Goal: Check status: Check status

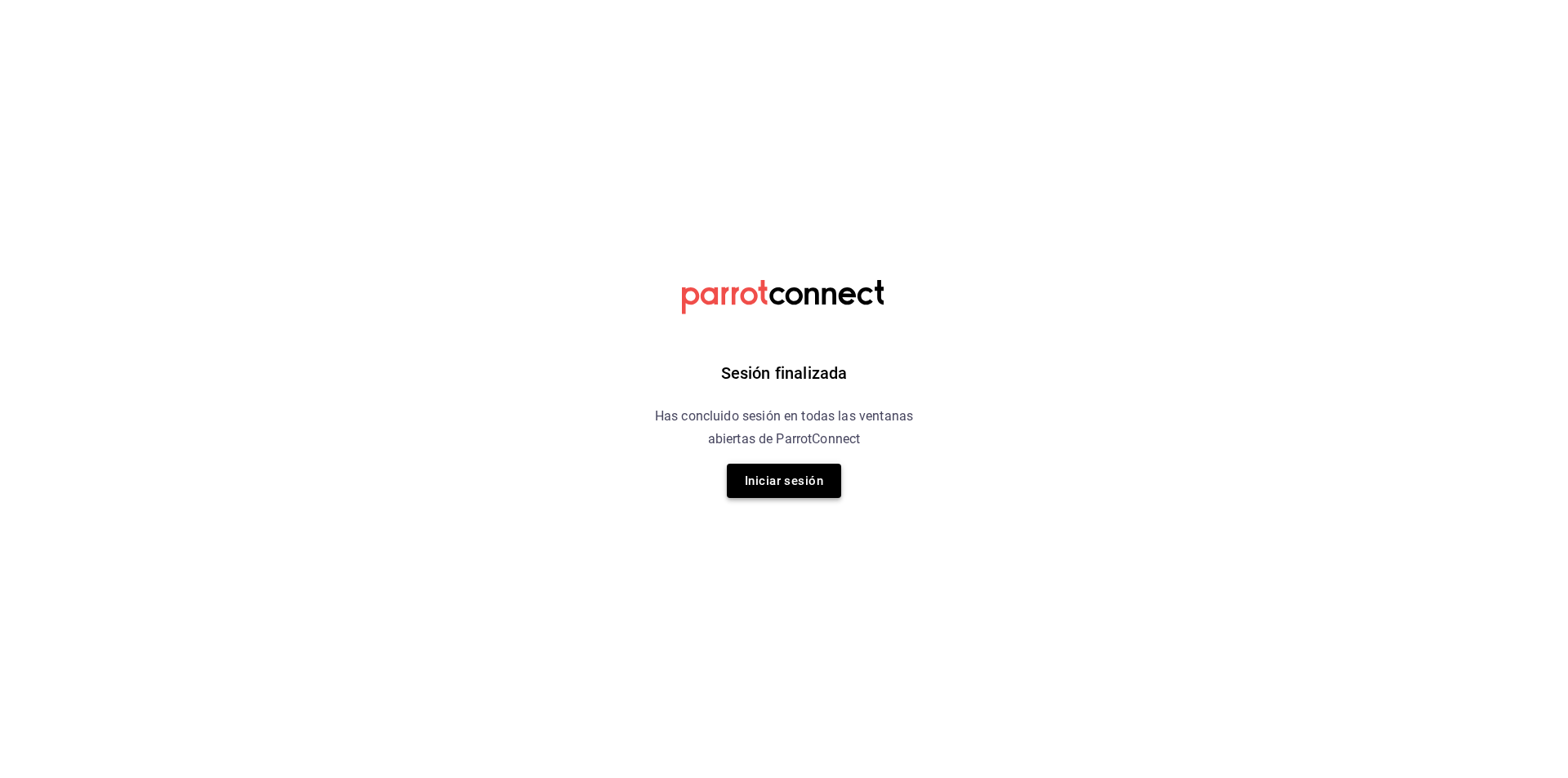
click at [792, 475] on button "Iniciar sesión" at bounding box center [784, 481] width 115 height 35
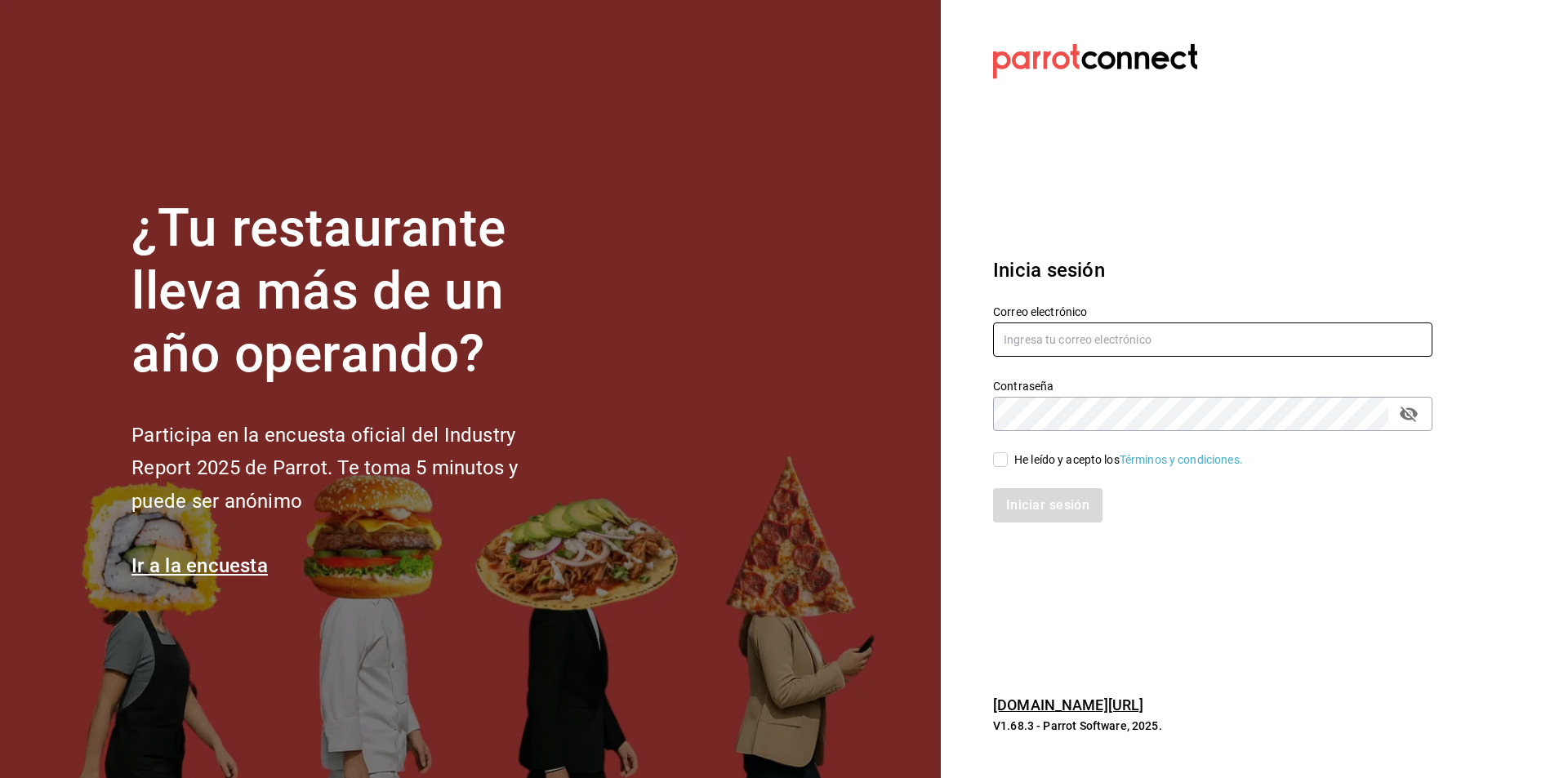
click at [1124, 348] on input "text" at bounding box center [1213, 340] width 439 height 35
type input "jerardo@hsultana.mx"
click at [1034, 449] on div "He leído y acepto los Términos y condiciones." at bounding box center [1203, 449] width 459 height 37
click at [1027, 454] on div "He leído y acepto los Términos y condiciones." at bounding box center [1129, 460] width 229 height 17
click at [1008, 454] on input "He leído y acepto los Términos y condiciones." at bounding box center [1001, 460] width 15 height 15
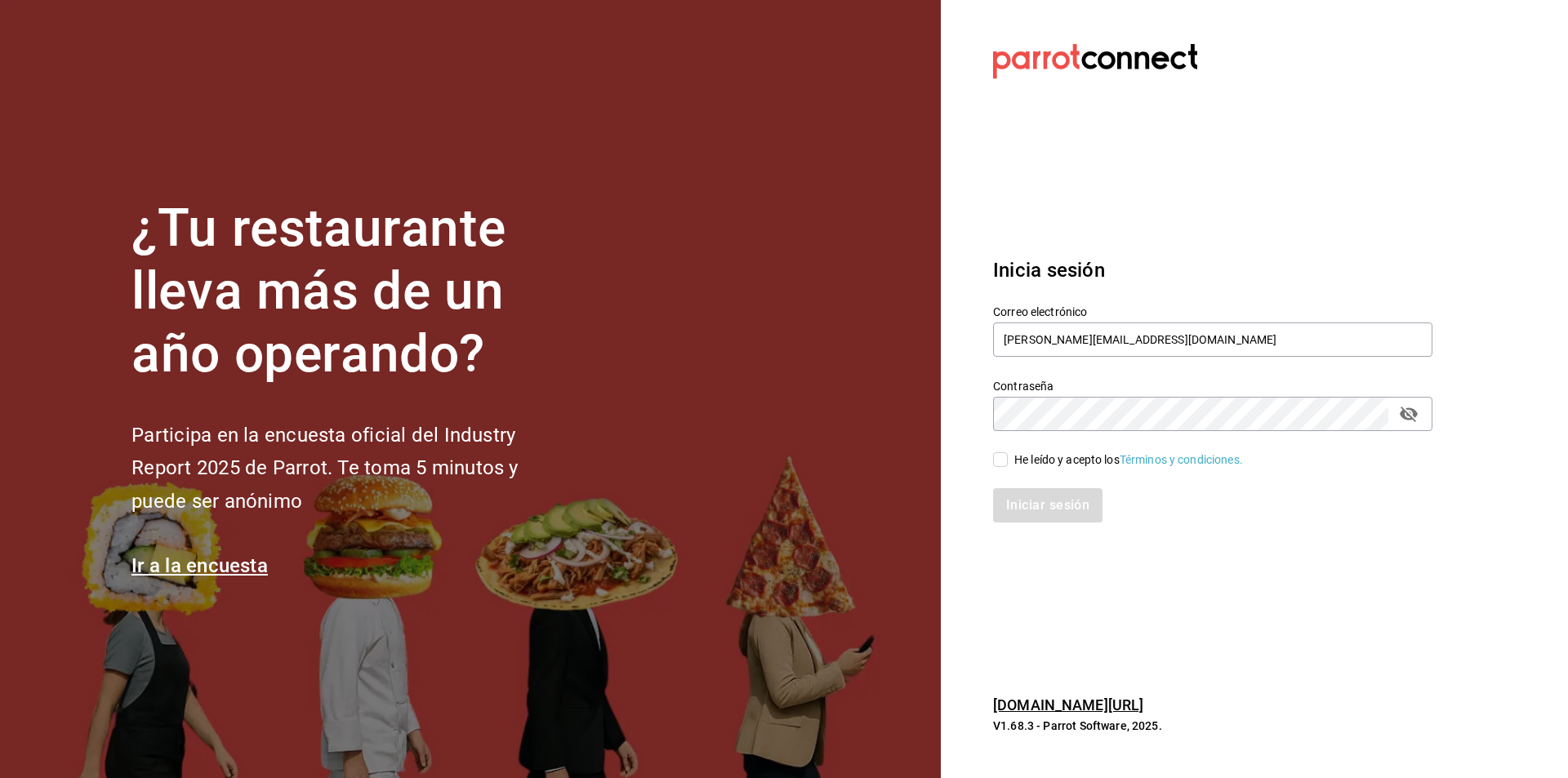
checkbox input "true"
click at [1014, 513] on button "Iniciar sesión" at bounding box center [1049, 505] width 111 height 35
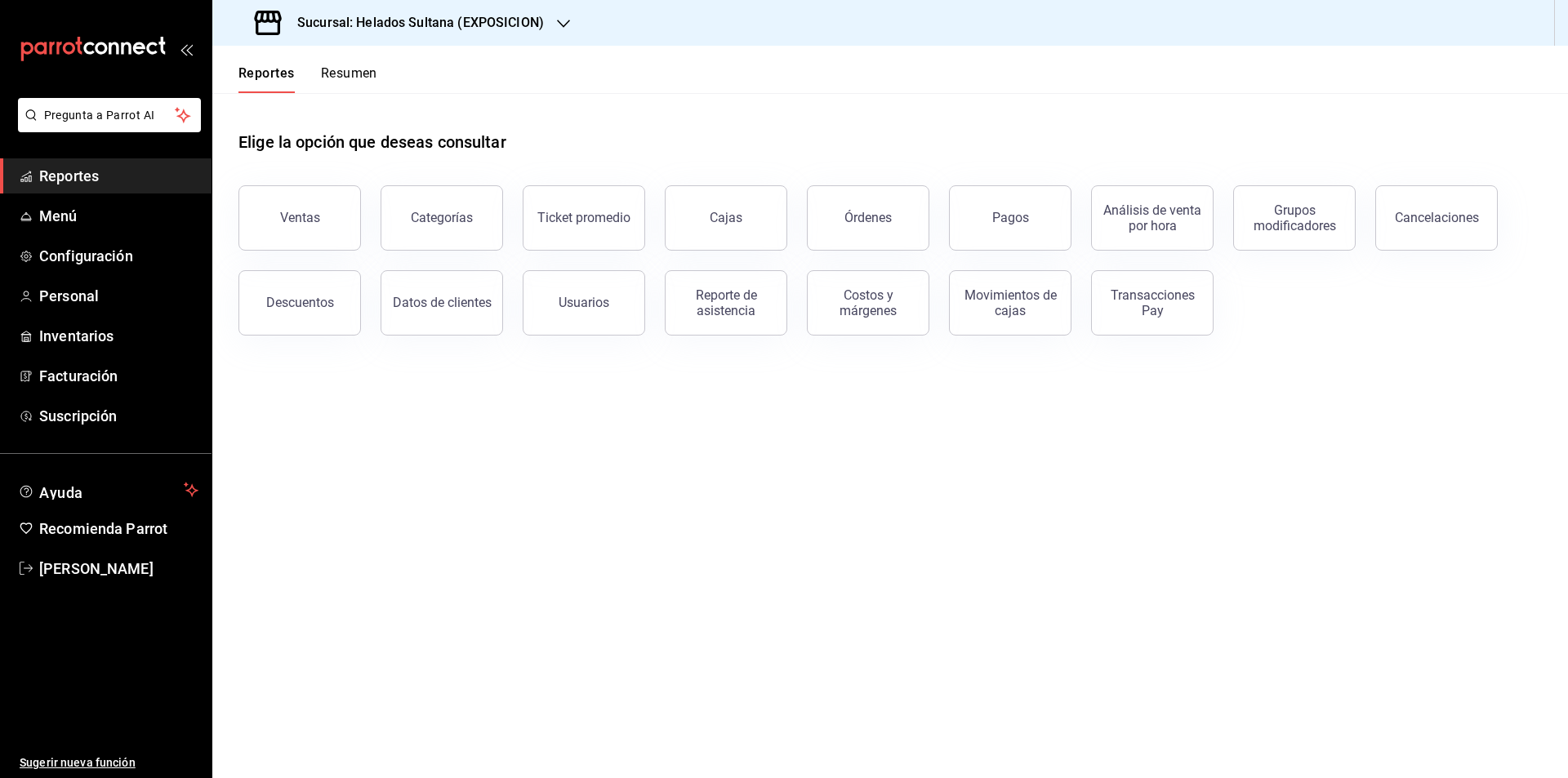
click at [495, 9] on div "Sucursal: Helados Sultana (EXPOSICION)" at bounding box center [401, 23] width 351 height 45
click at [384, 107] on span "Helados Sultana (VASCONCELOS)" at bounding box center [314, 107] width 176 height 17
click at [873, 220] on div "Órdenes" at bounding box center [868, 217] width 47 height 15
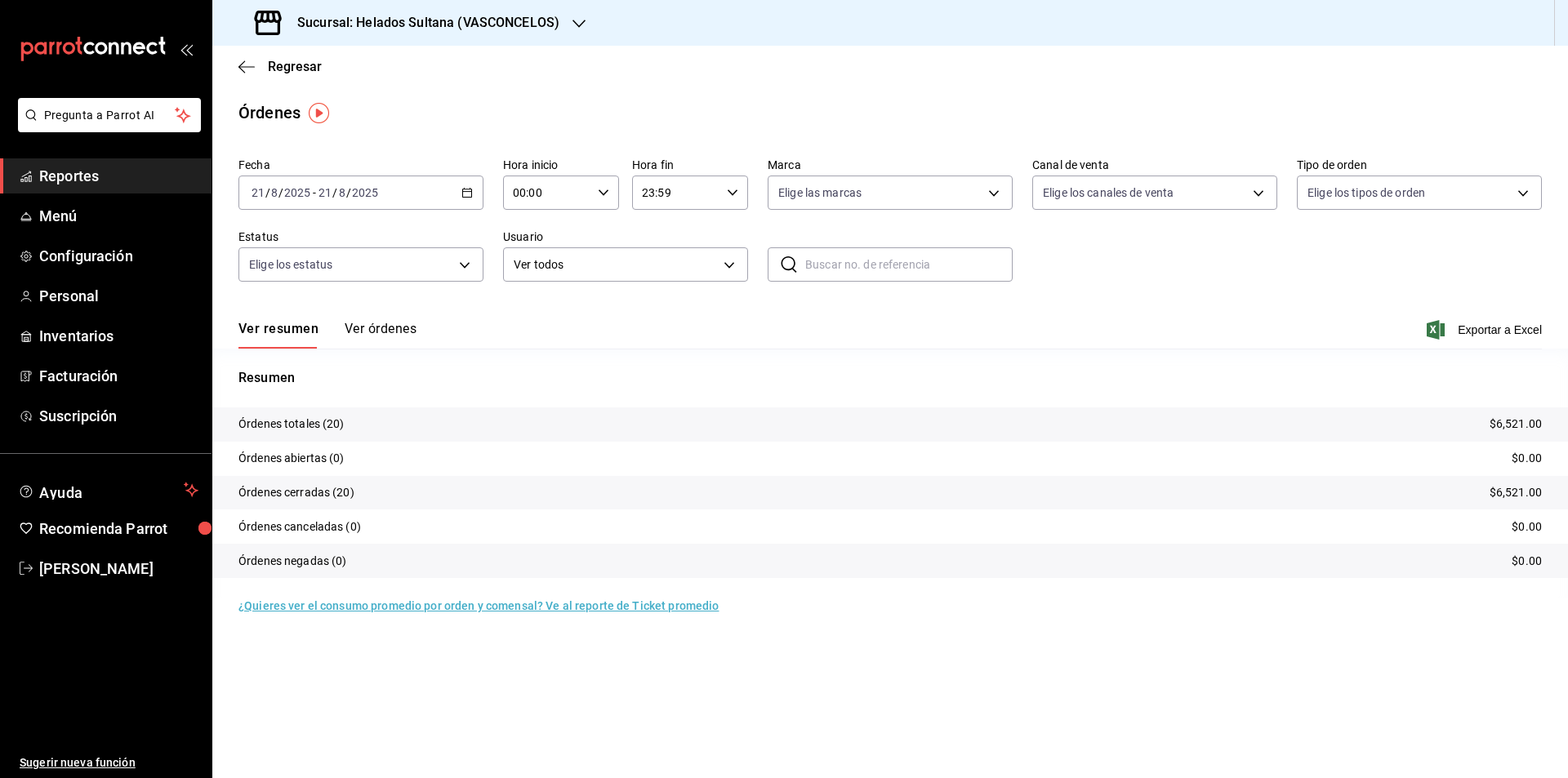
click at [449, 179] on div "[DATE] [DATE] - [DATE] [DATE]" at bounding box center [361, 193] width 245 height 35
click at [269, 426] on span "Rango de fechas" at bounding box center [315, 425] width 126 height 17
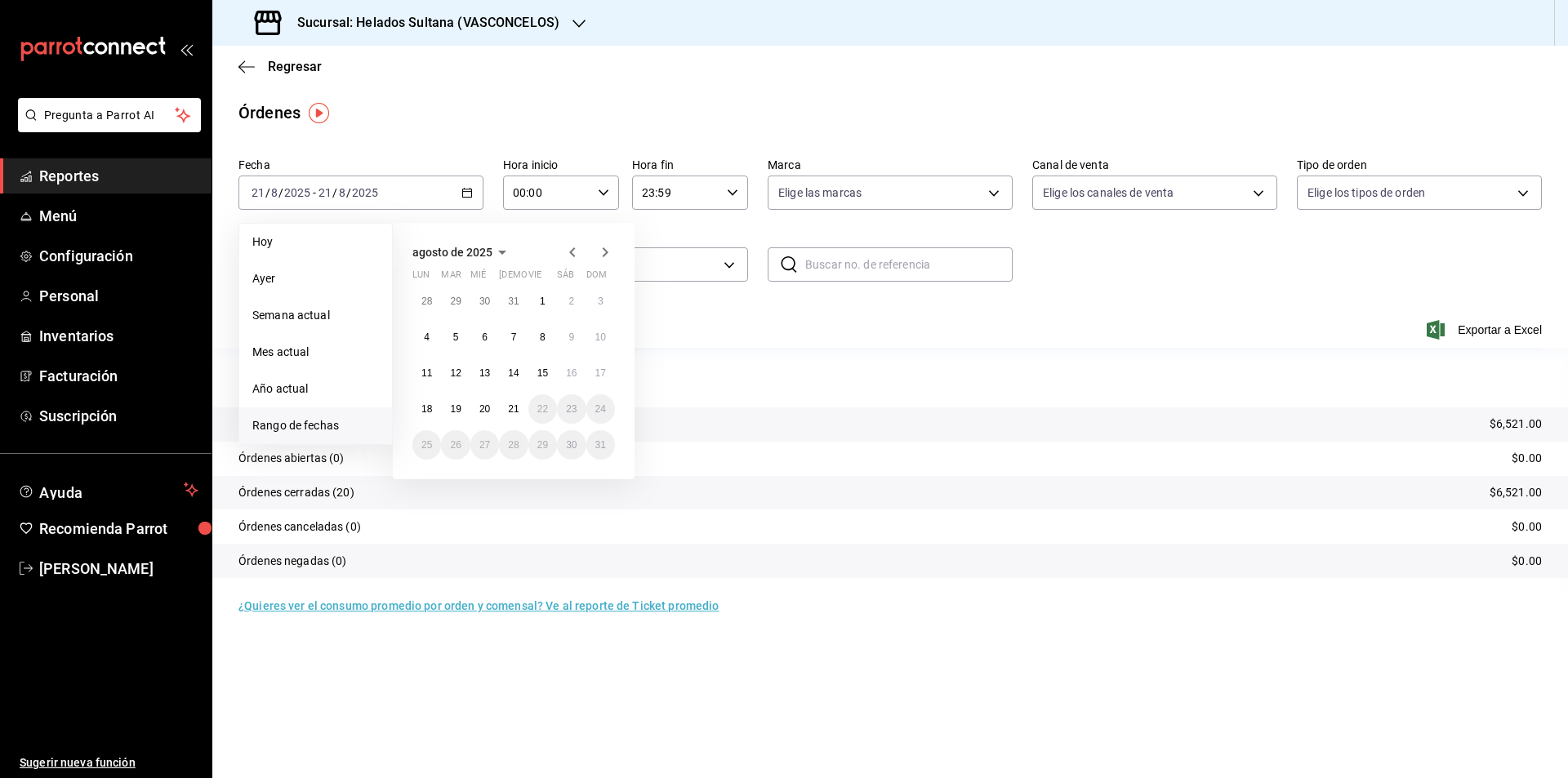
click at [460, 405] on abbr "19" at bounding box center [455, 409] width 11 height 12
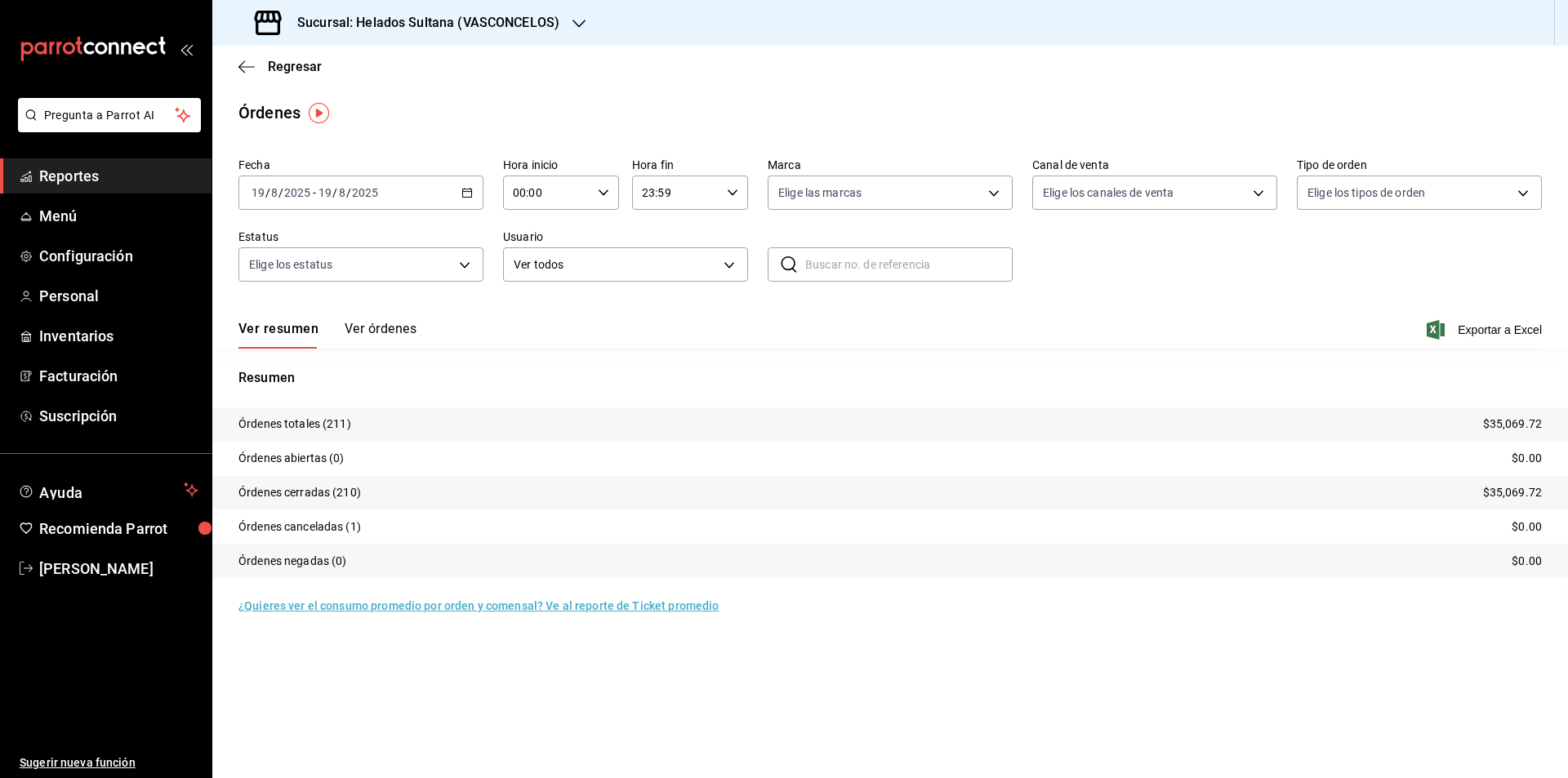
click at [352, 314] on div "Ver resumen Ver órdenes Exportar a Excel" at bounding box center [890, 325] width 1303 height 47
click at [351, 318] on div "Ver resumen Ver órdenes Exportar a Excel" at bounding box center [890, 325] width 1303 height 47
click at [345, 330] on button "Ver órdenes" at bounding box center [380, 334] width 72 height 28
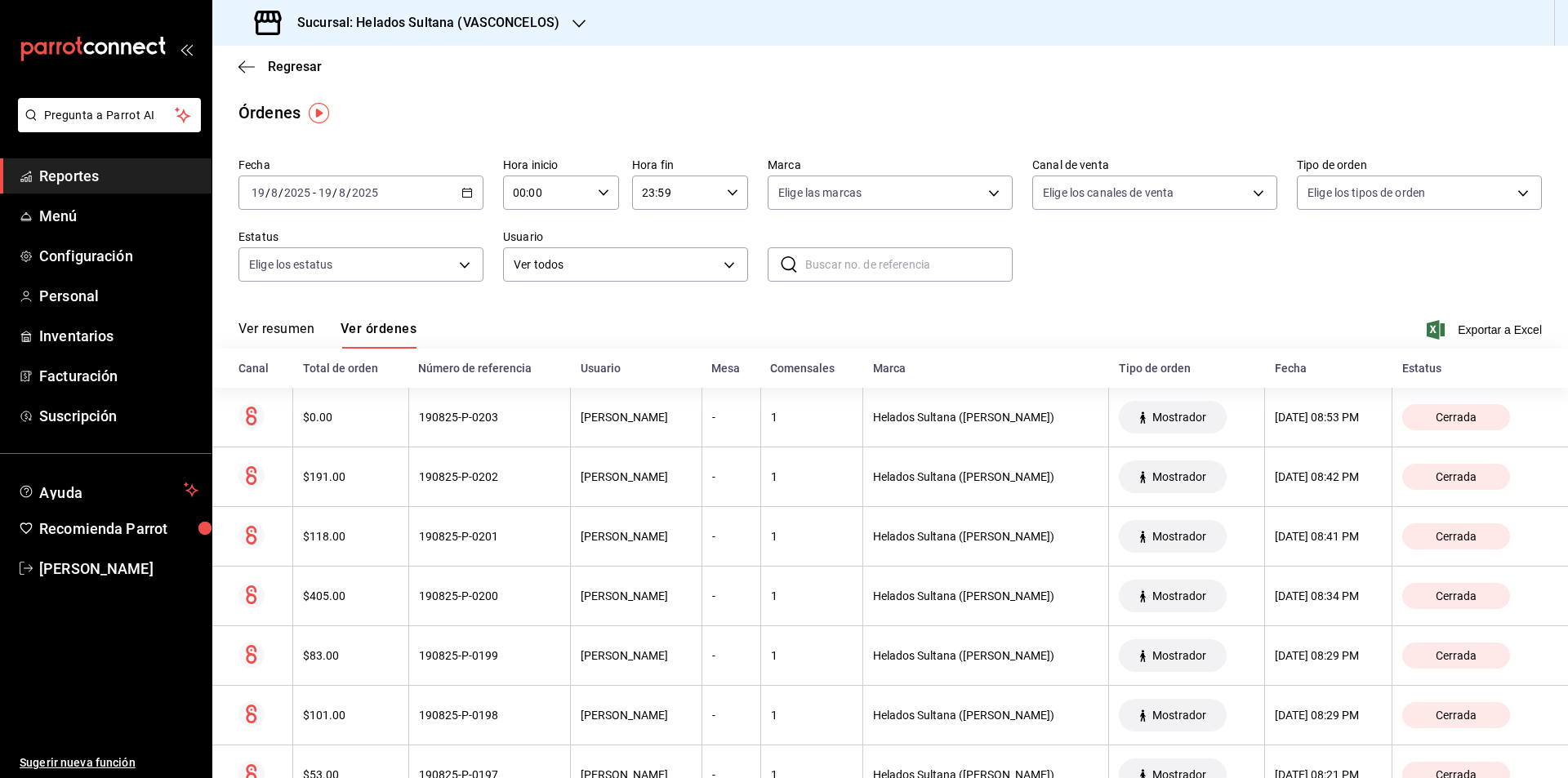
click at [434, 191] on div "[DATE] [DATE] - [DATE] [DATE]" at bounding box center [361, 193] width 245 height 35
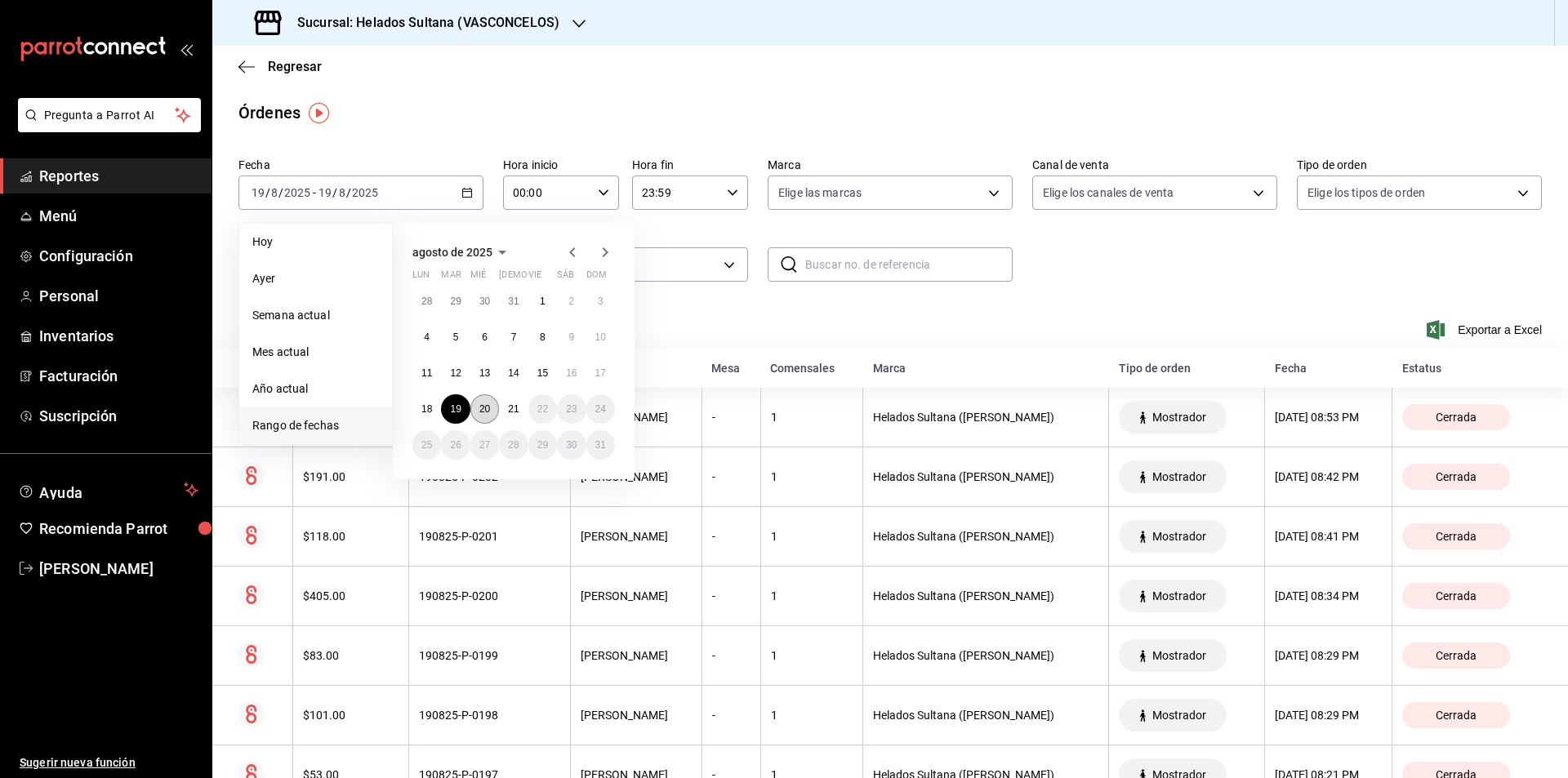
click at [481, 404] on abbr "20" at bounding box center [484, 409] width 11 height 12
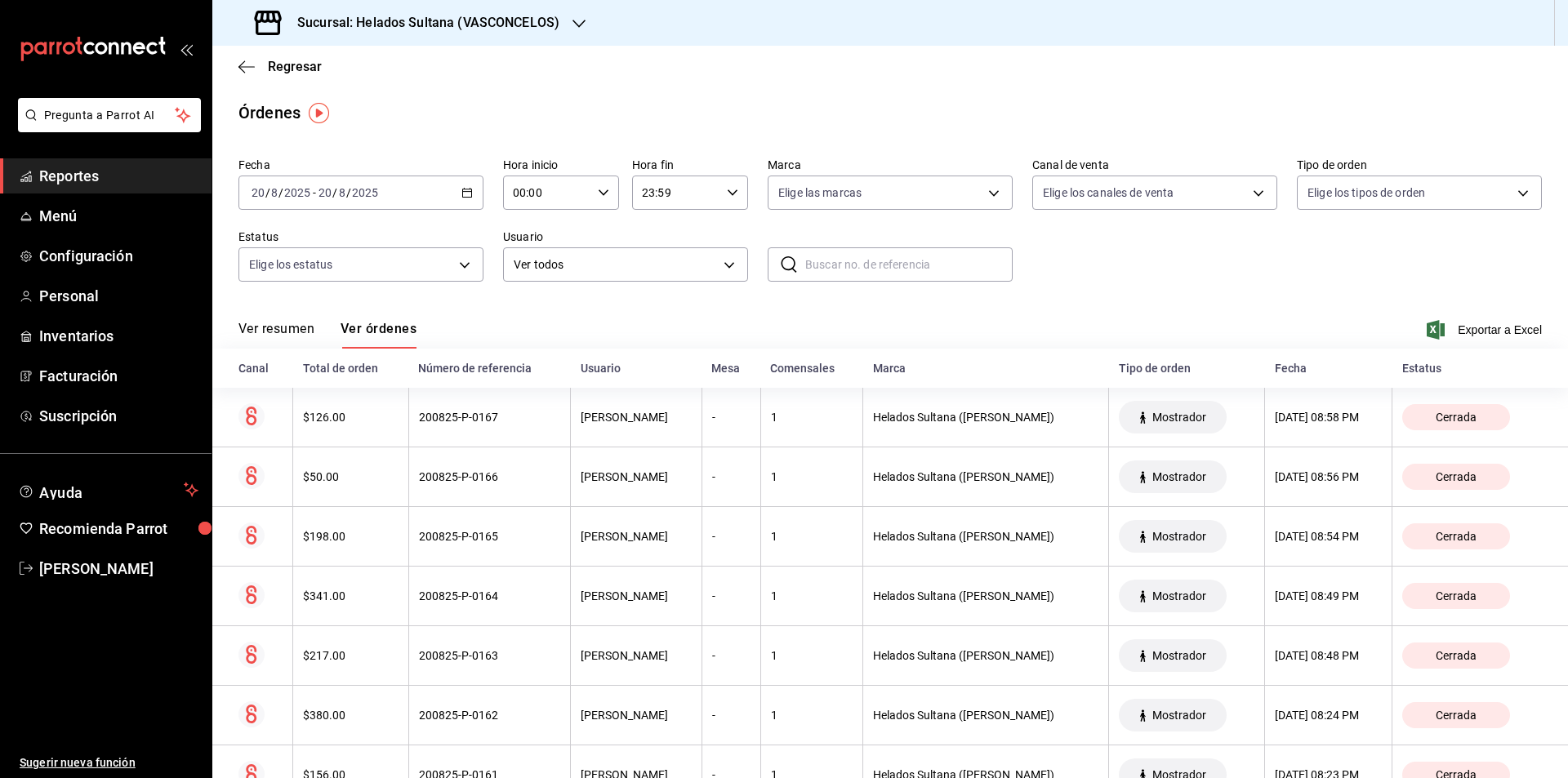
click at [424, 190] on div "[DATE] [DATE] - [DATE] [DATE]" at bounding box center [361, 193] width 245 height 35
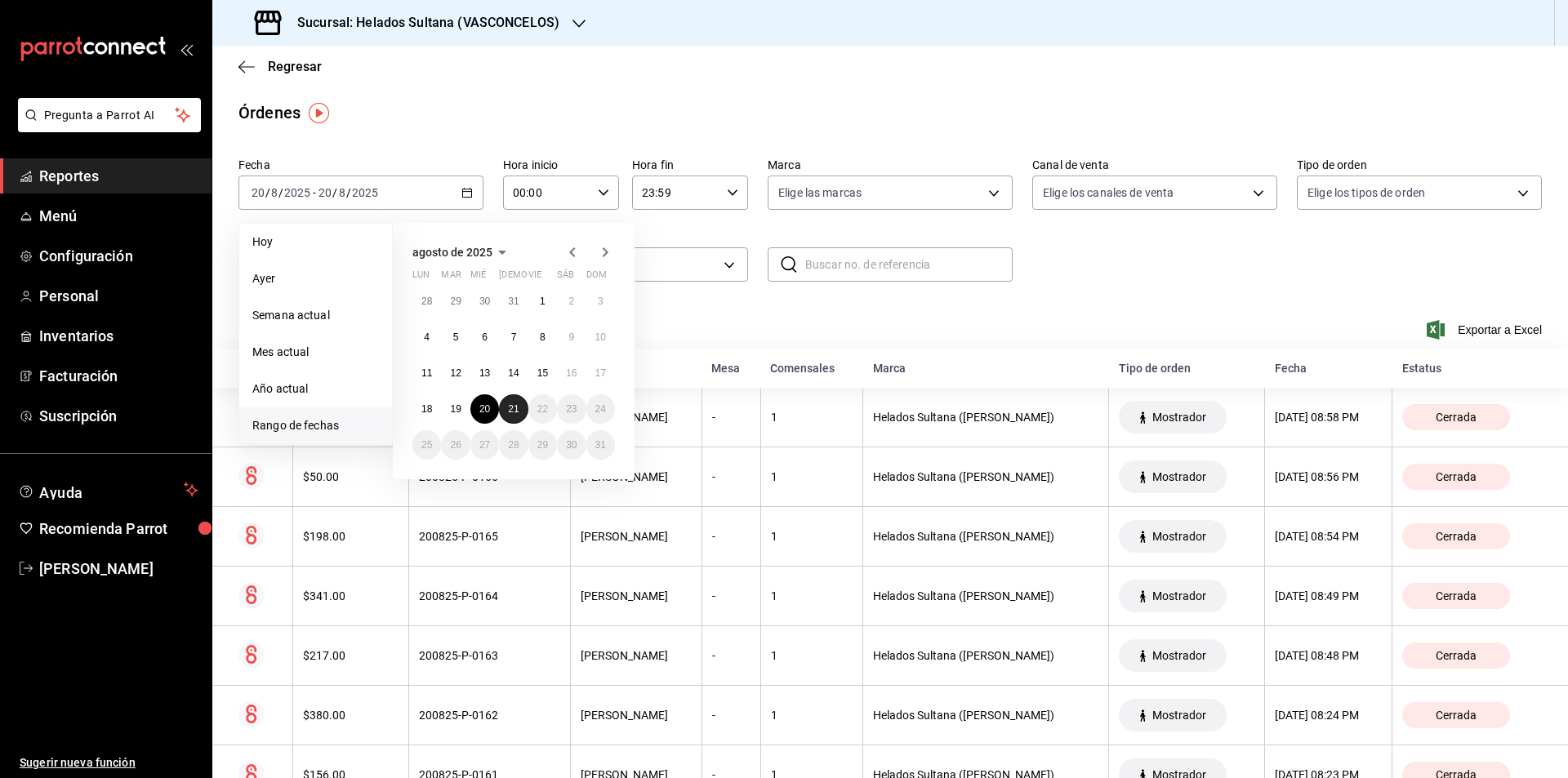
click at [508, 404] on abbr "21" at bounding box center [514, 409] width 11 height 12
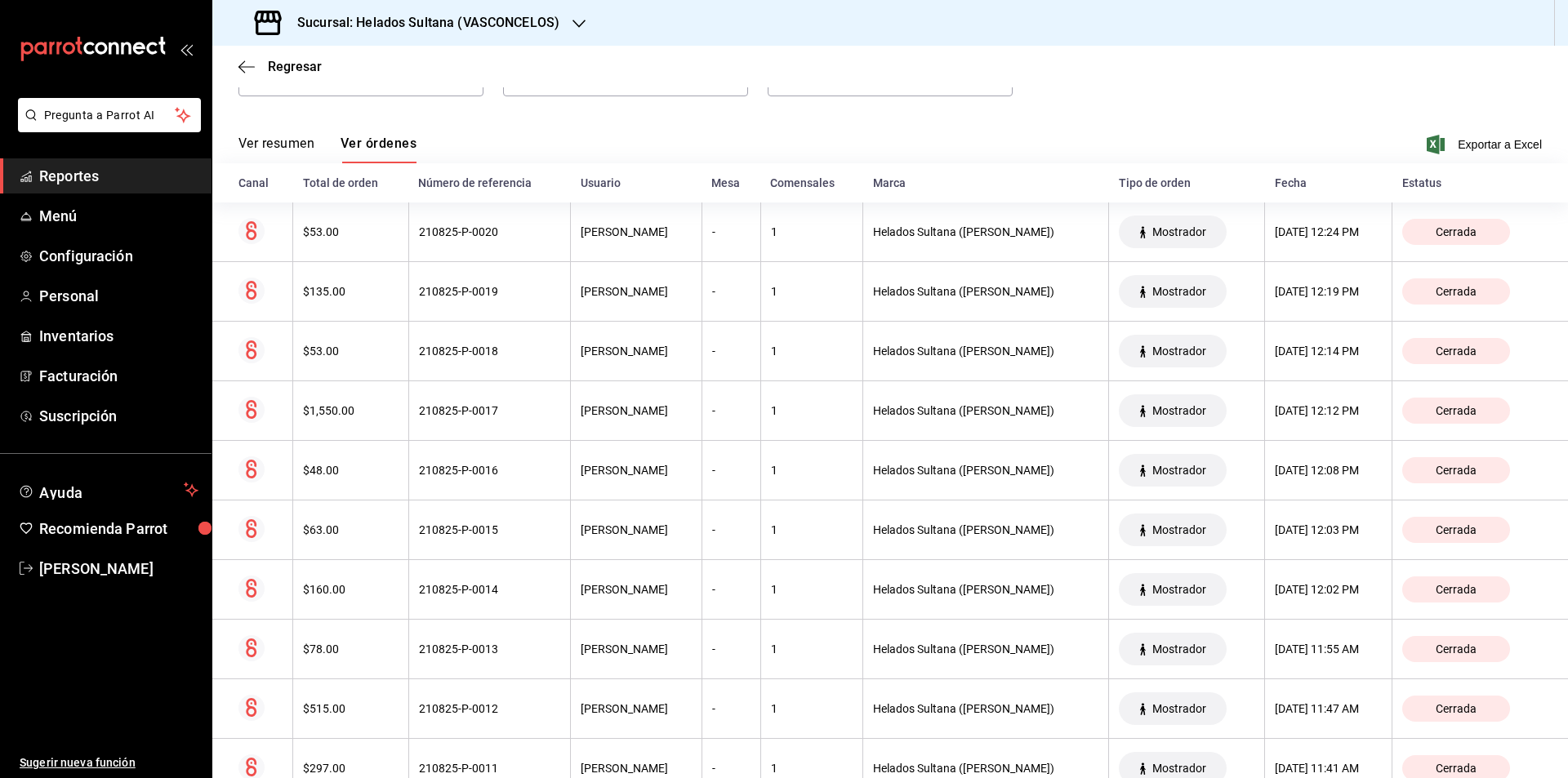
scroll to position [173, 0]
